Goal: Information Seeking & Learning: Check status

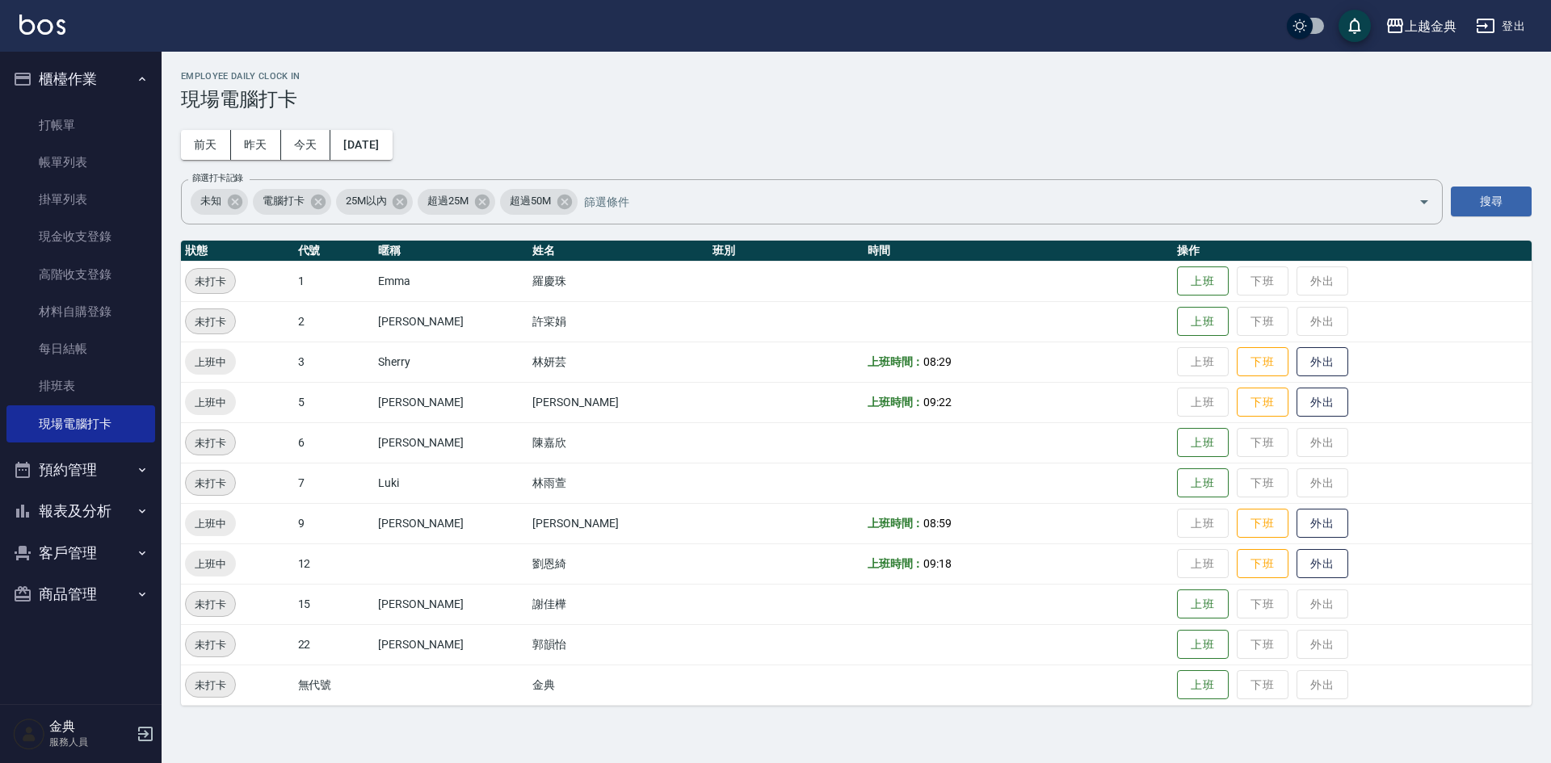
click at [85, 84] on button "櫃檯作業" at bounding box center [80, 79] width 149 height 42
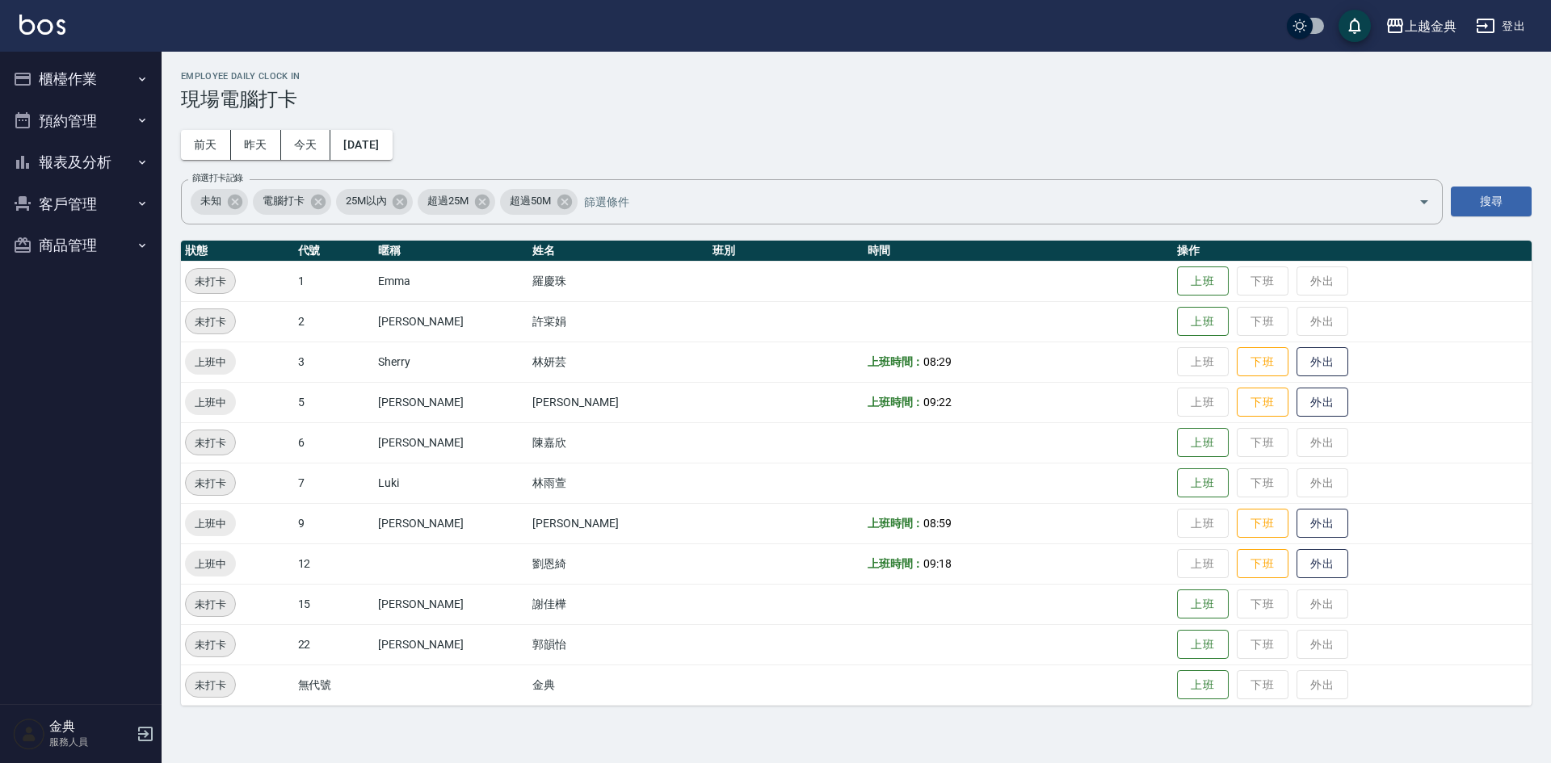
click at [86, 156] on button "報表及分析" at bounding box center [80, 162] width 149 height 42
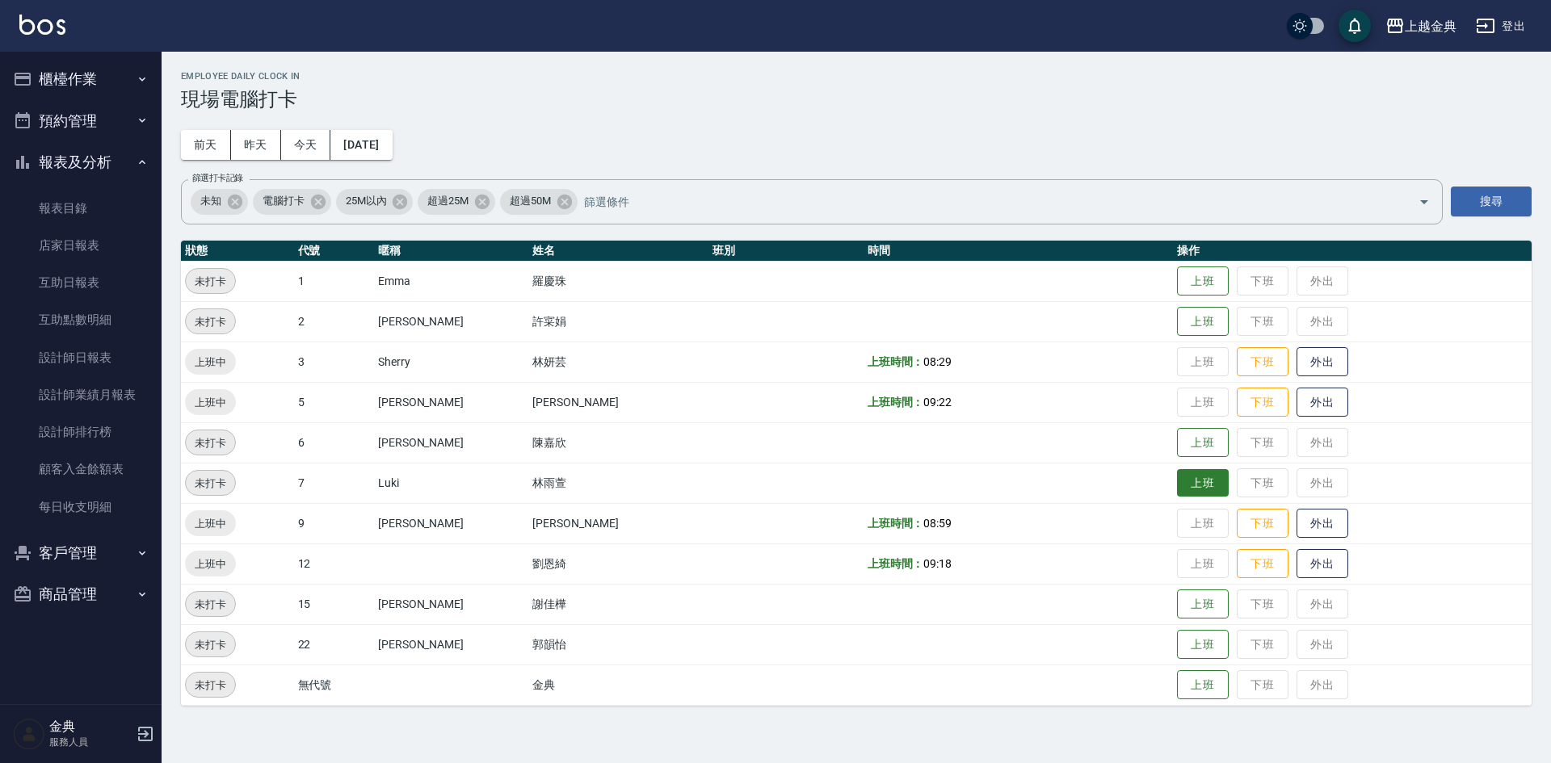
click at [1184, 475] on button "上班" at bounding box center [1203, 483] width 52 height 28
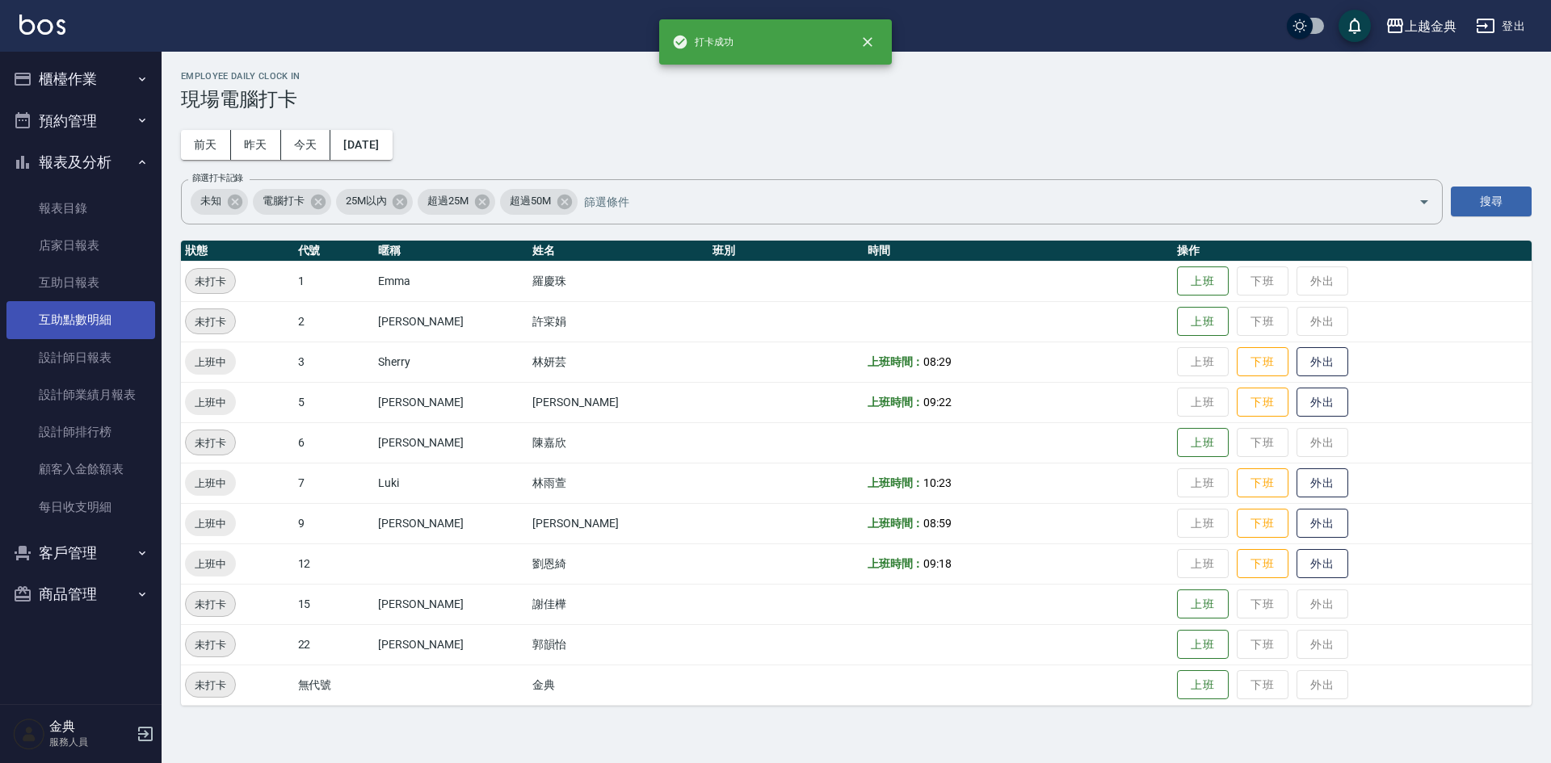
click at [99, 322] on link "互助點數明細" at bounding box center [80, 319] width 149 height 37
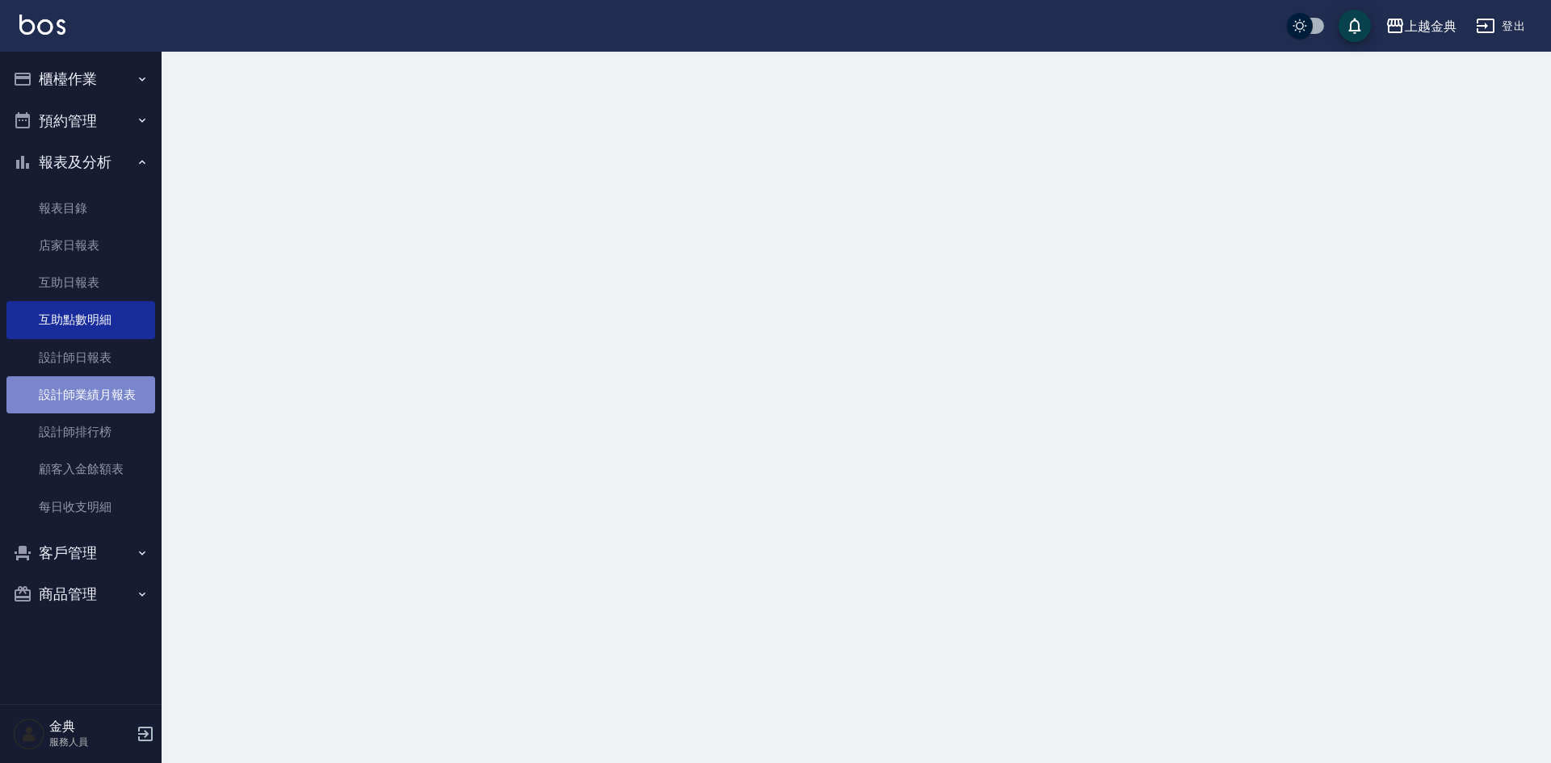
click at [119, 396] on link "設計師業績月報表" at bounding box center [80, 394] width 149 height 37
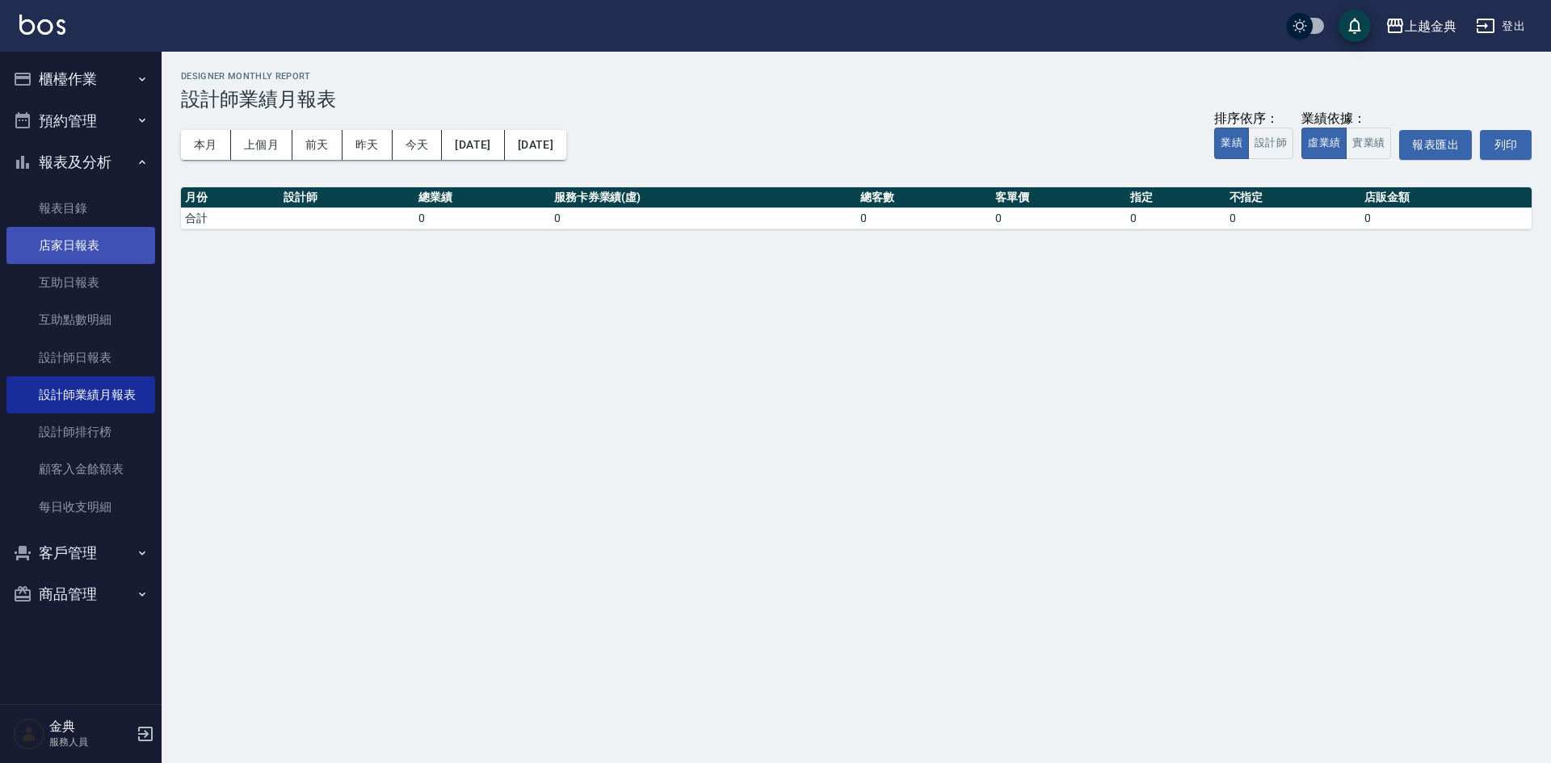
click at [79, 262] on link "店家日報表" at bounding box center [80, 245] width 149 height 37
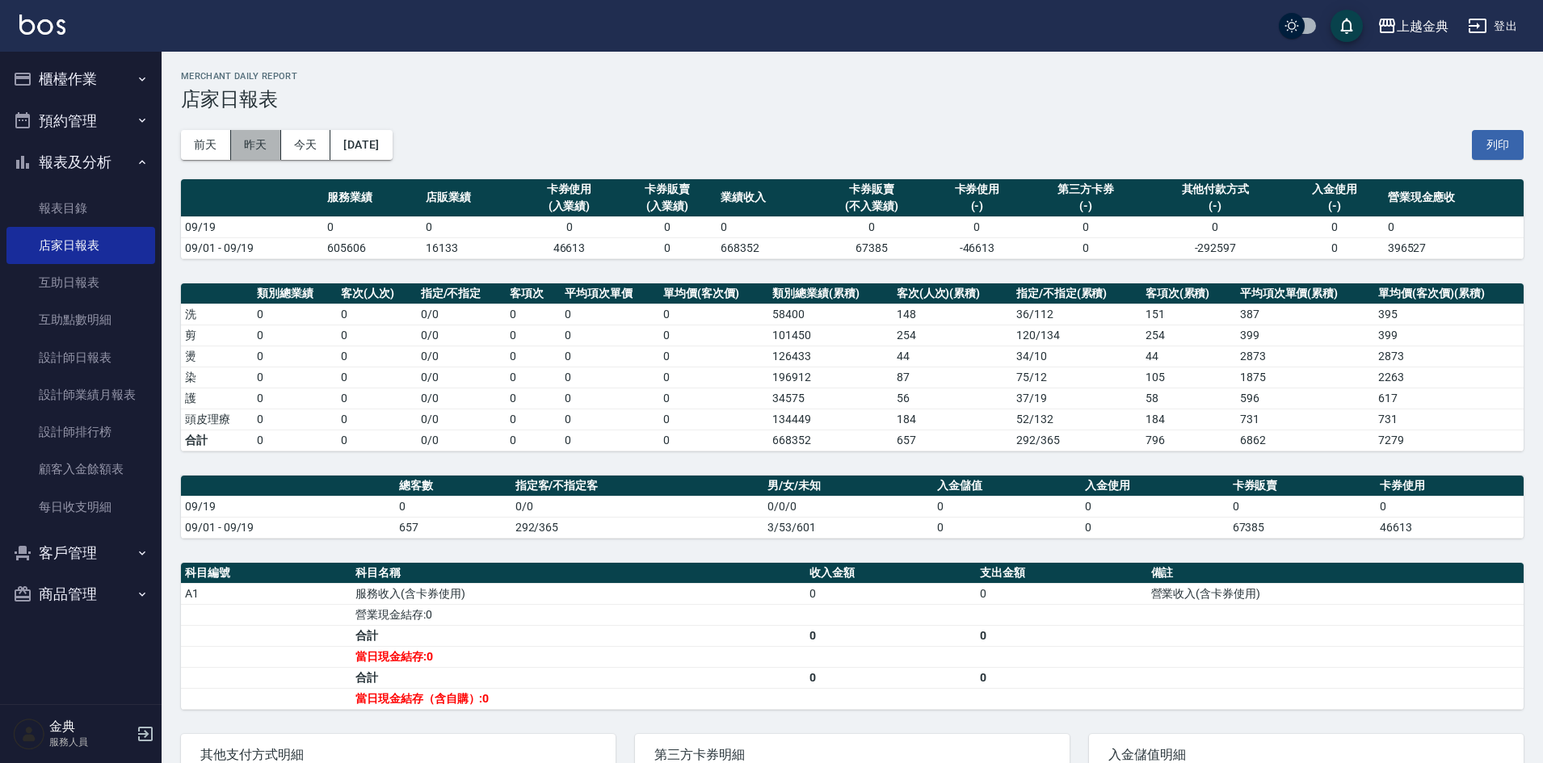
click at [274, 144] on button "昨天" at bounding box center [256, 145] width 50 height 30
